Goal: Task Accomplishment & Management: Complete application form

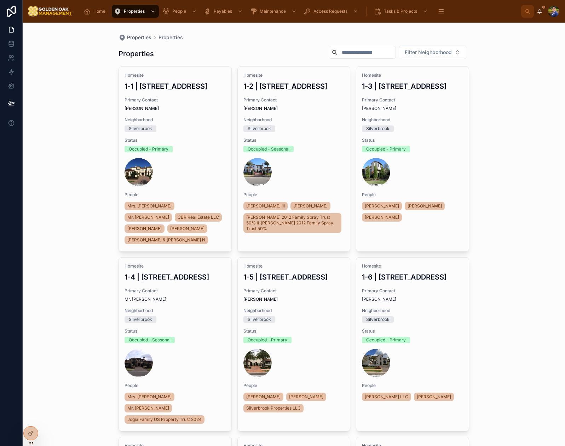
scroll to position [27, 0]
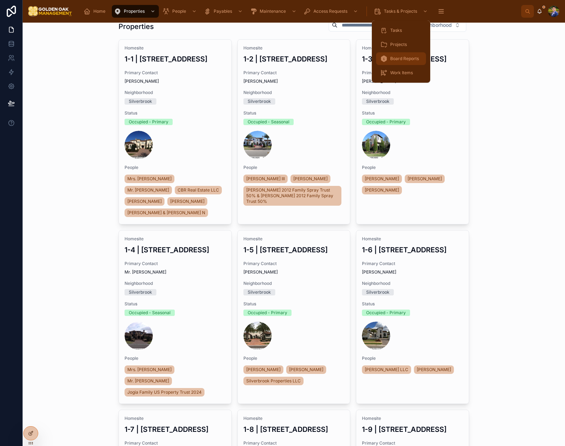
click at [404, 63] on div "Board Reports" at bounding box center [400, 58] width 41 height 11
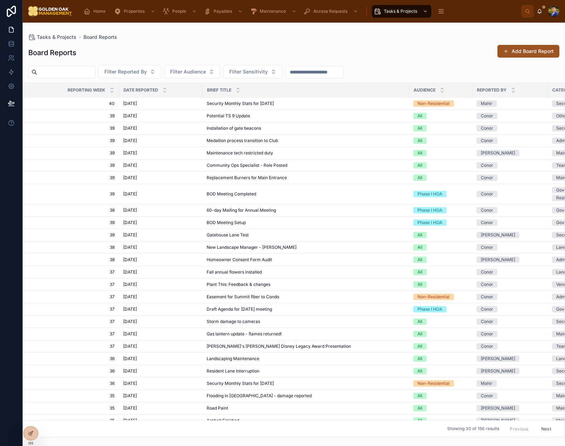
click at [516, 47] on button "Add Board Report" at bounding box center [528, 51] width 62 height 13
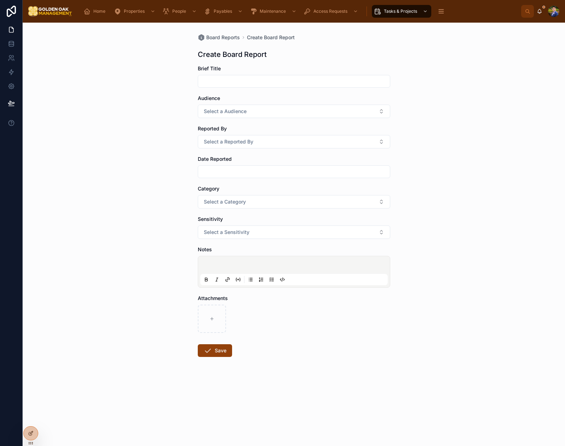
click at [215, 81] on input "text" at bounding box center [294, 81] width 192 height 10
type input "**********"
click at [226, 111] on span "Select a Audience" at bounding box center [225, 111] width 43 height 7
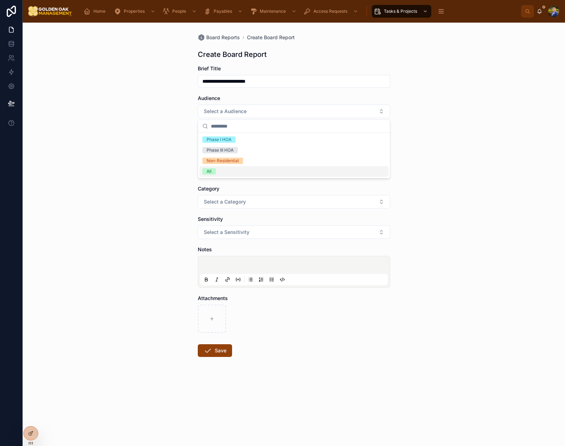
click at [216, 169] on div "All" at bounding box center [293, 171] width 189 height 11
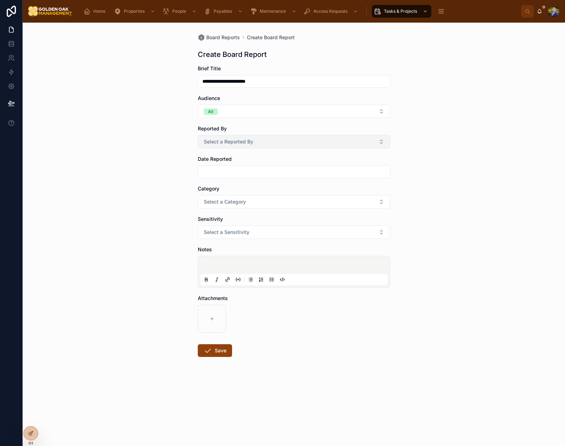
click at [239, 145] on span "Select a Reported By" at bounding box center [229, 141] width 50 height 7
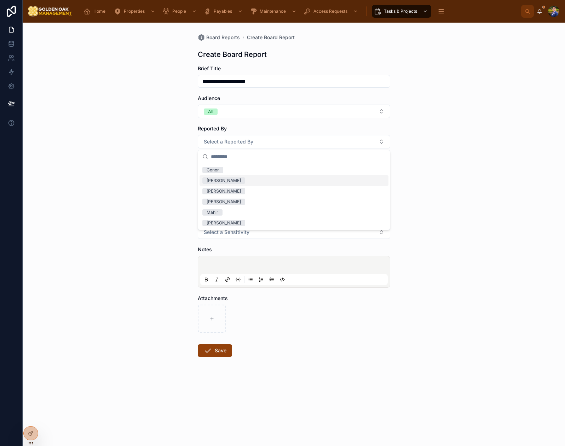
click at [232, 179] on div "[PERSON_NAME]" at bounding box center [293, 180] width 189 height 11
click at [288, 171] on input "text" at bounding box center [294, 172] width 192 height 10
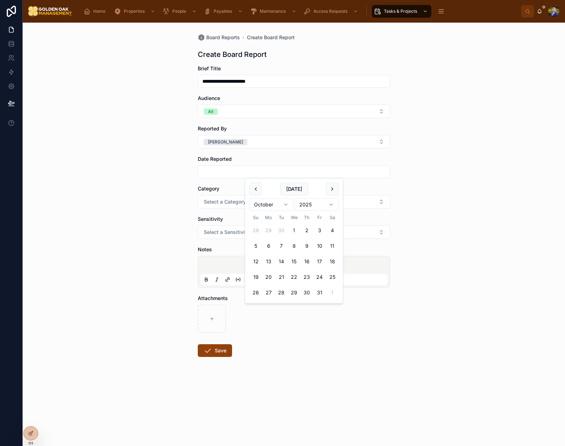
click at [294, 230] on button "1" at bounding box center [294, 230] width 13 height 13
type input "*********"
click at [231, 205] on button "Select a Category" at bounding box center [294, 201] width 192 height 13
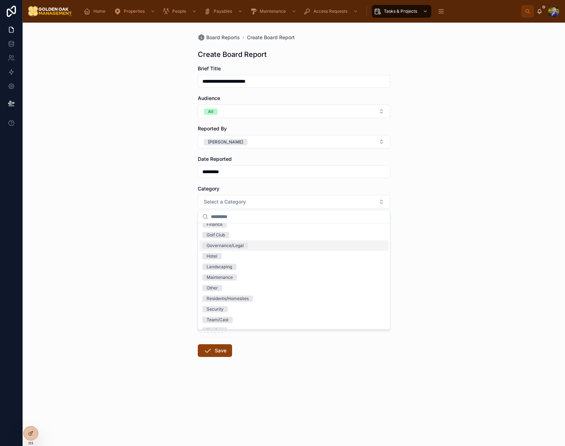
scroll to position [35, 0]
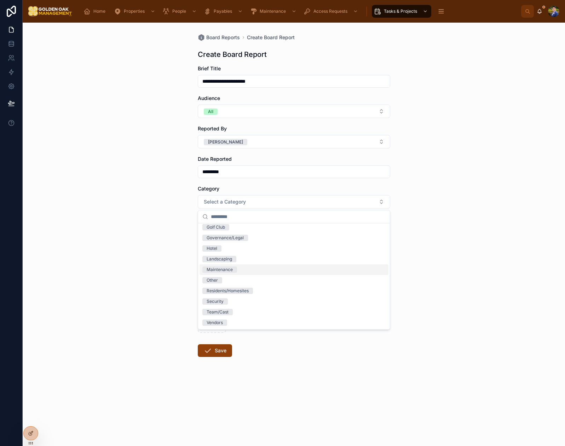
click at [236, 267] on span "Maintenance" at bounding box center [219, 270] width 35 height 6
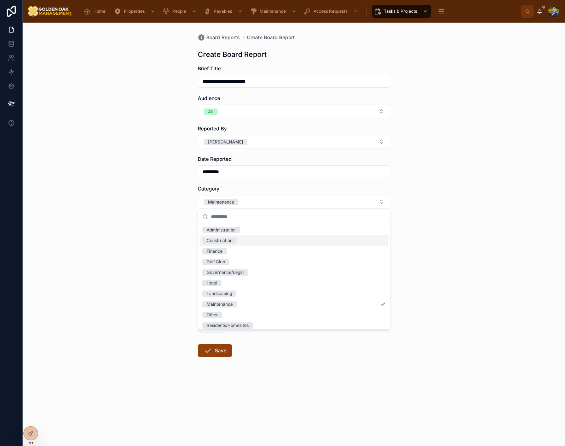
drag, startPoint x: 153, startPoint y: 254, endPoint x: 213, endPoint y: 247, distance: 59.8
click at [153, 254] on div "**********" at bounding box center [294, 235] width 542 height 424
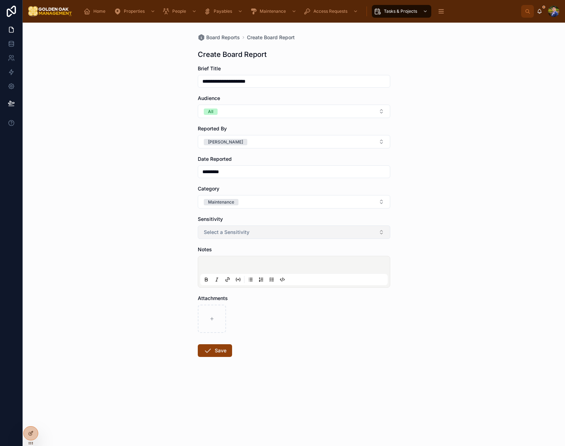
click at [251, 231] on button "Select a Sensitivity" at bounding box center [294, 232] width 192 height 13
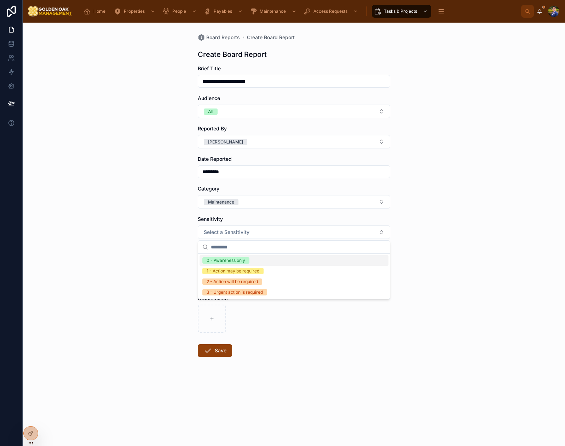
click at [249, 263] on div "0 - Awareness only" at bounding box center [293, 260] width 189 height 11
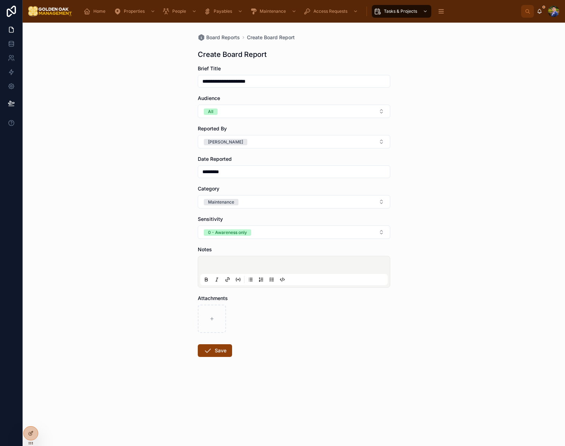
click at [234, 266] on p at bounding box center [295, 266] width 187 height 7
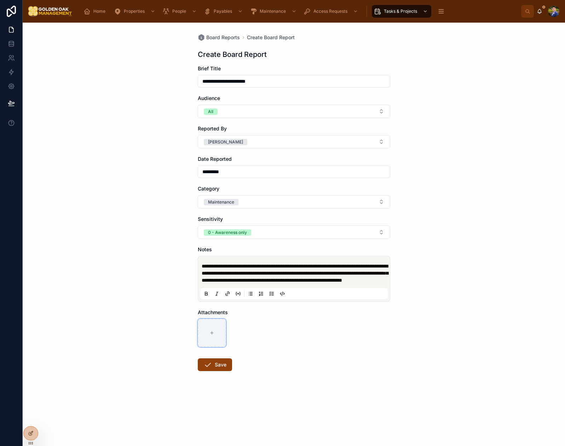
click at [215, 340] on div at bounding box center [212, 333] width 28 height 28
type input "**********"
click at [214, 371] on button "Save" at bounding box center [215, 365] width 34 height 13
